Goal: Book appointment/travel/reservation

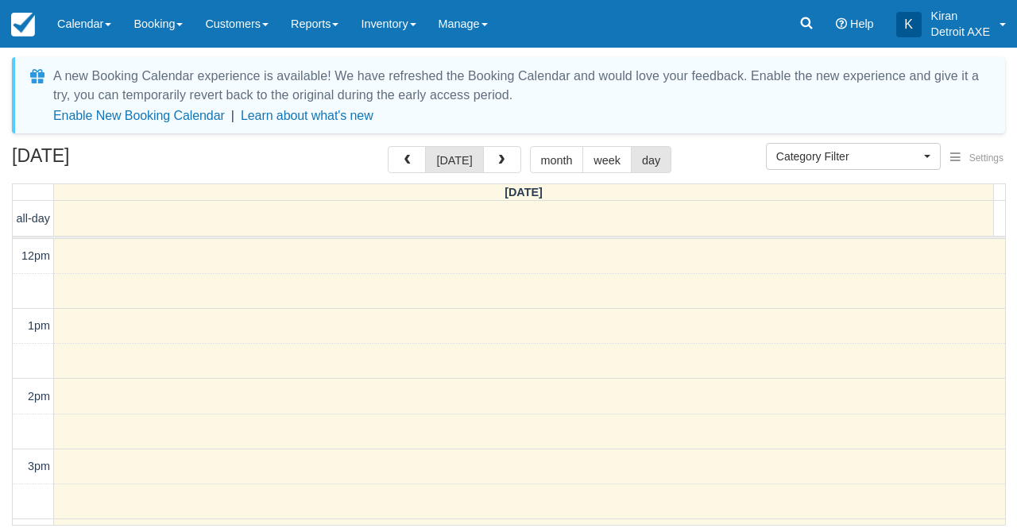
select select
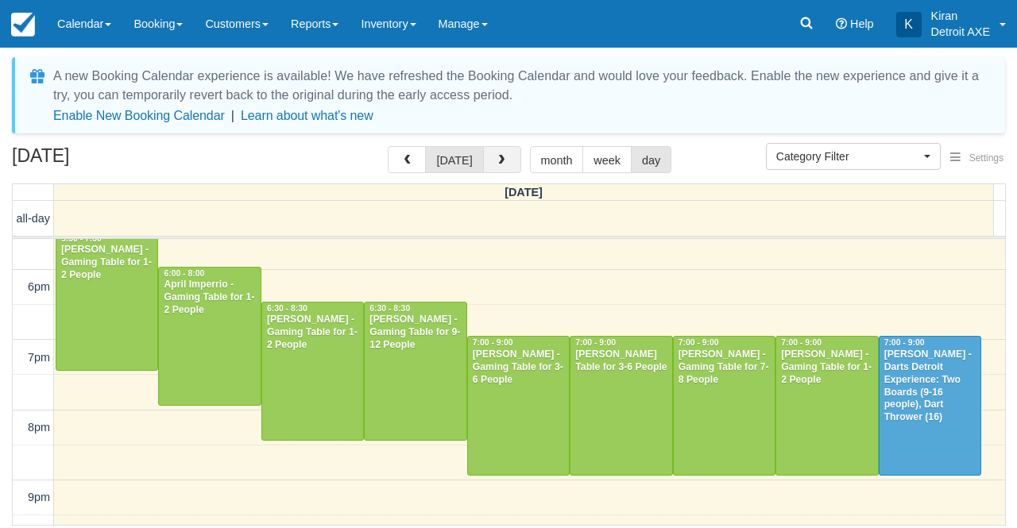
click at [499, 168] on button "button" at bounding box center [502, 159] width 38 height 27
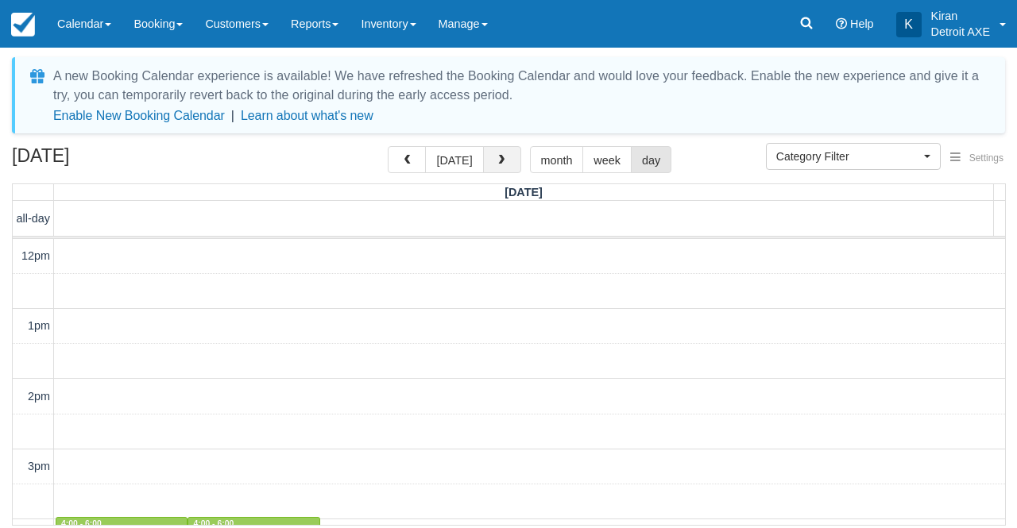
click at [499, 168] on button "button" at bounding box center [502, 159] width 38 height 27
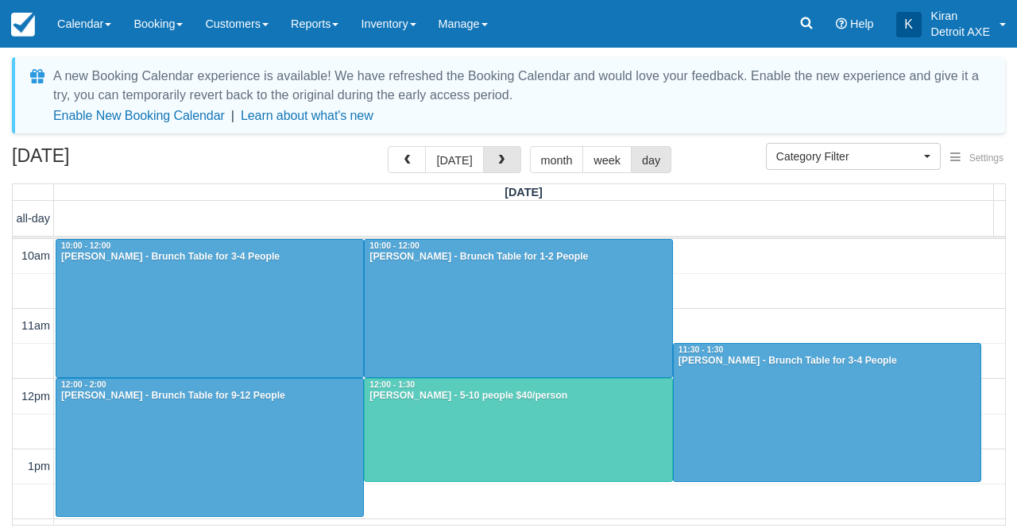
click at [499, 168] on button "button" at bounding box center [502, 159] width 38 height 27
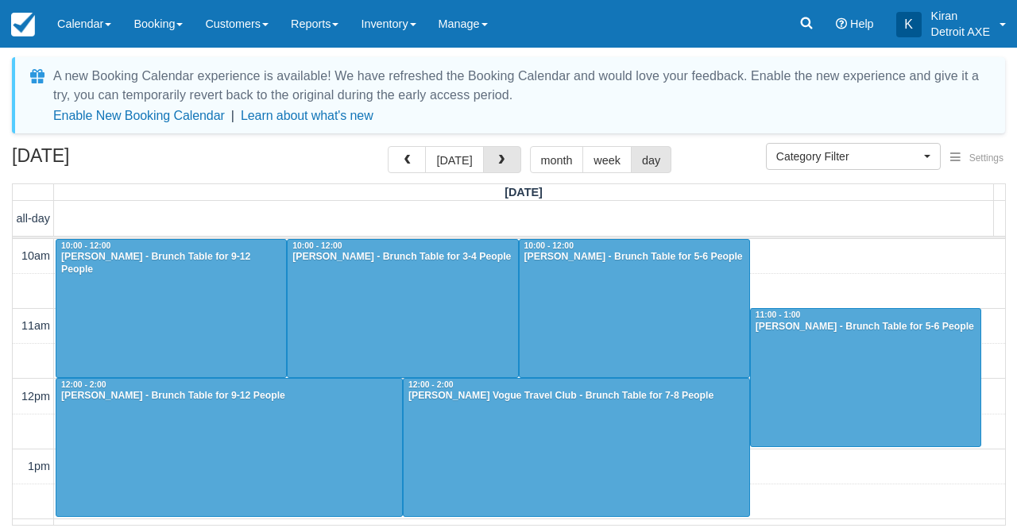
click at [499, 168] on button "button" at bounding box center [502, 159] width 38 height 27
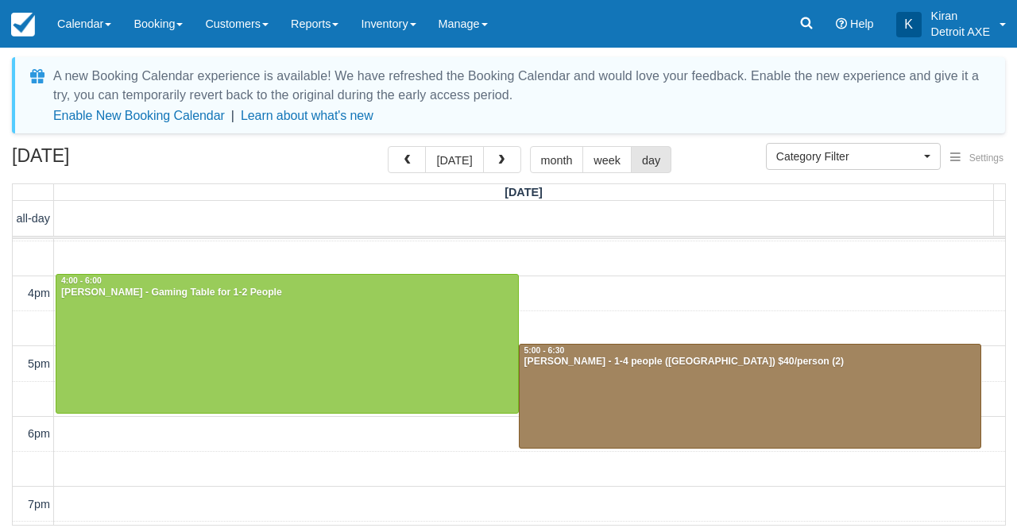
scroll to position [244, 0]
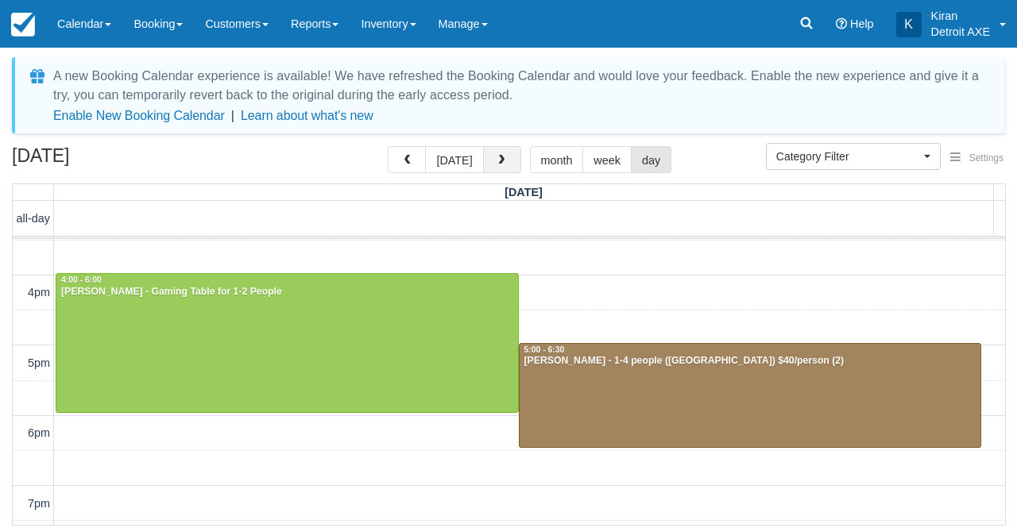
click at [497, 166] on span "button" at bounding box center [501, 160] width 11 height 11
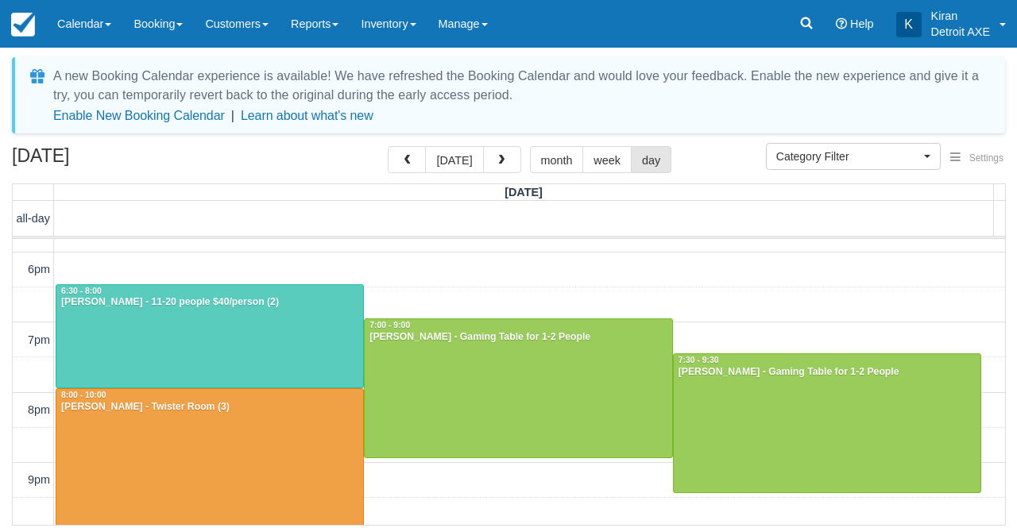
scroll to position [408, 0]
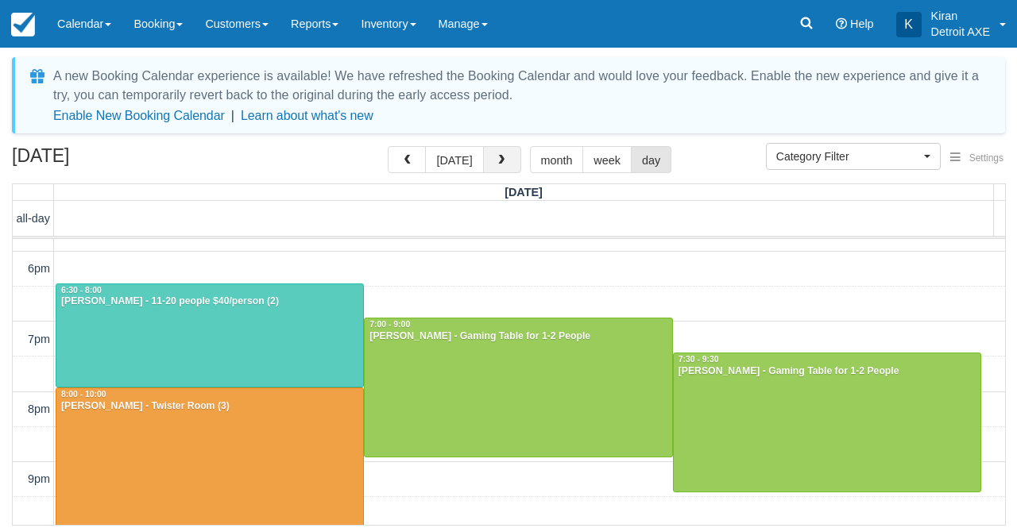
click at [501, 154] on button "button" at bounding box center [502, 159] width 38 height 27
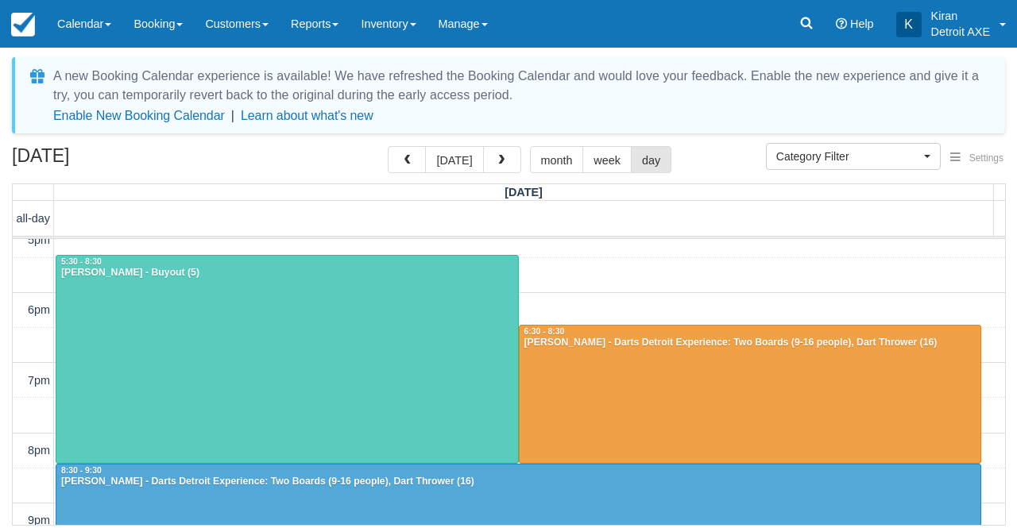
scroll to position [369, 0]
